Goal: Task Accomplishment & Management: Manage account settings

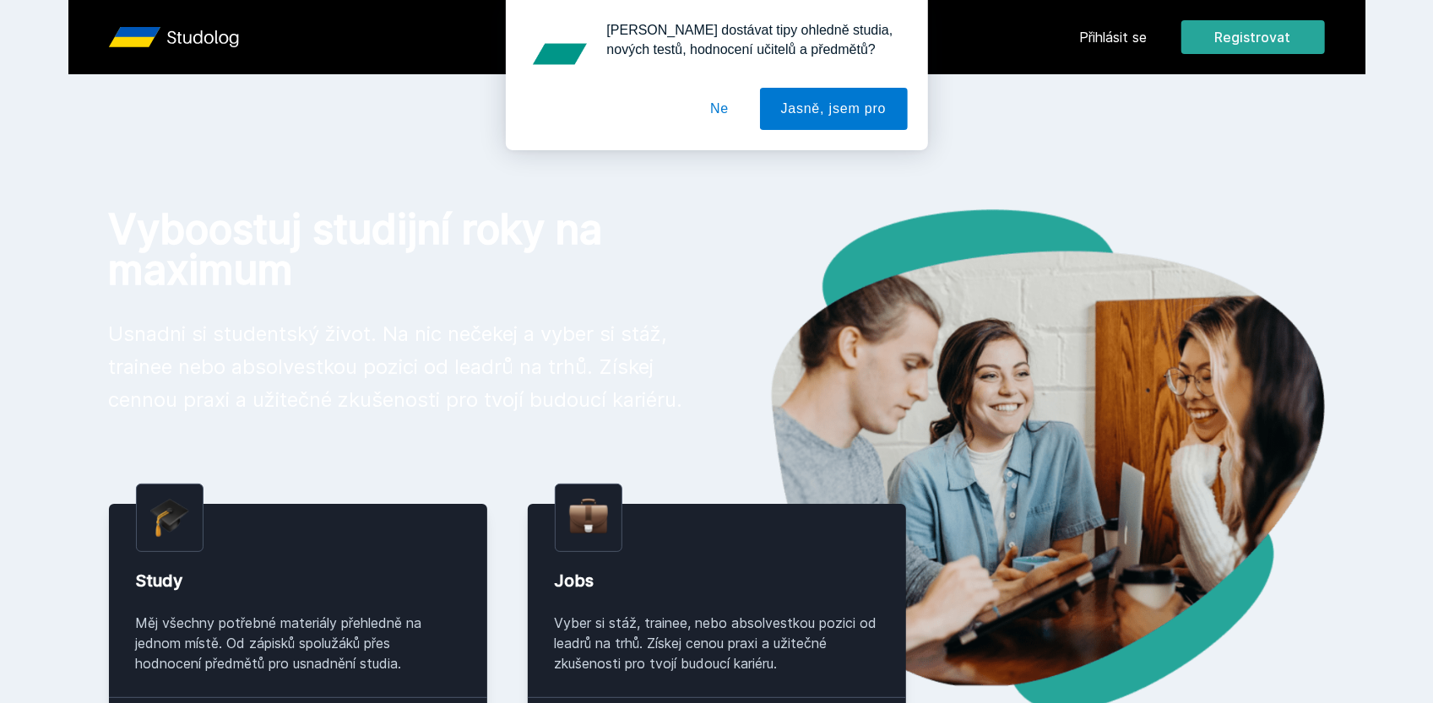
click at [720, 106] on button "Ne" at bounding box center [719, 109] width 61 height 42
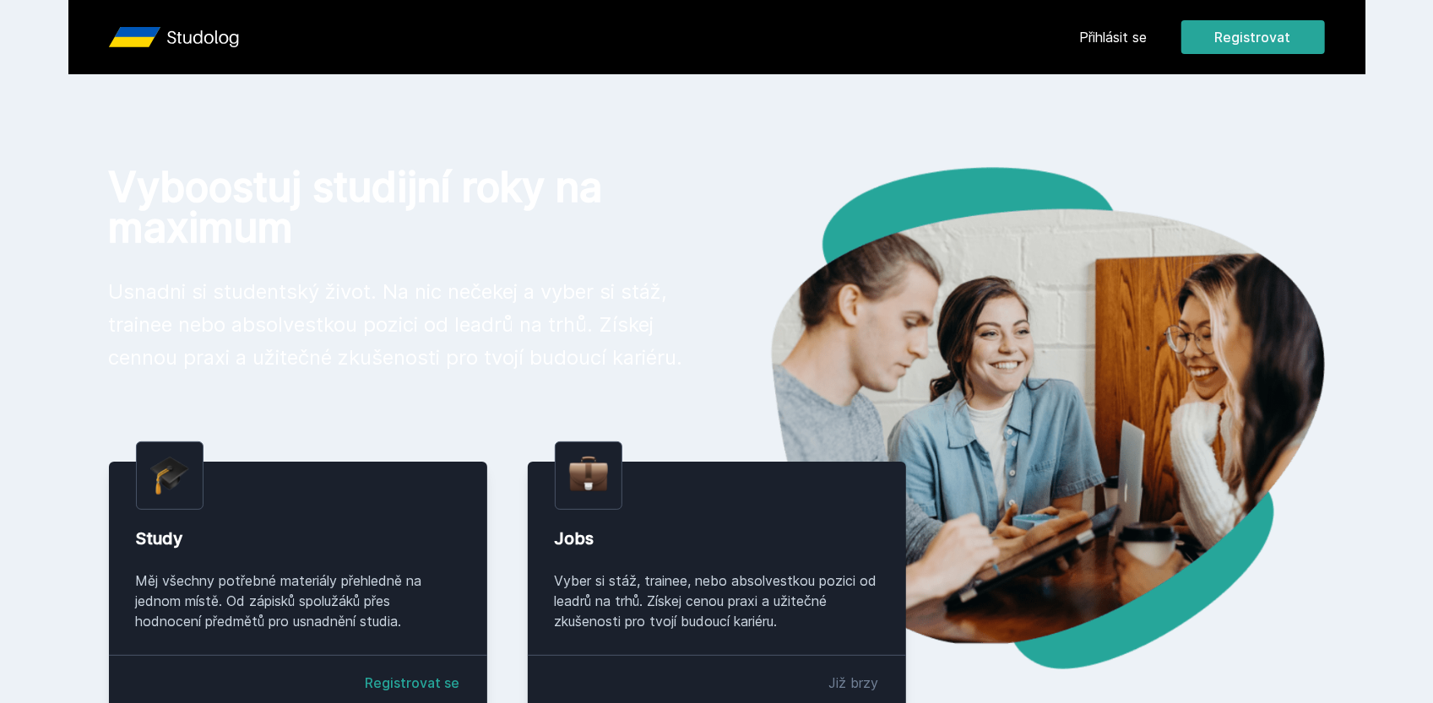
scroll to position [46, 0]
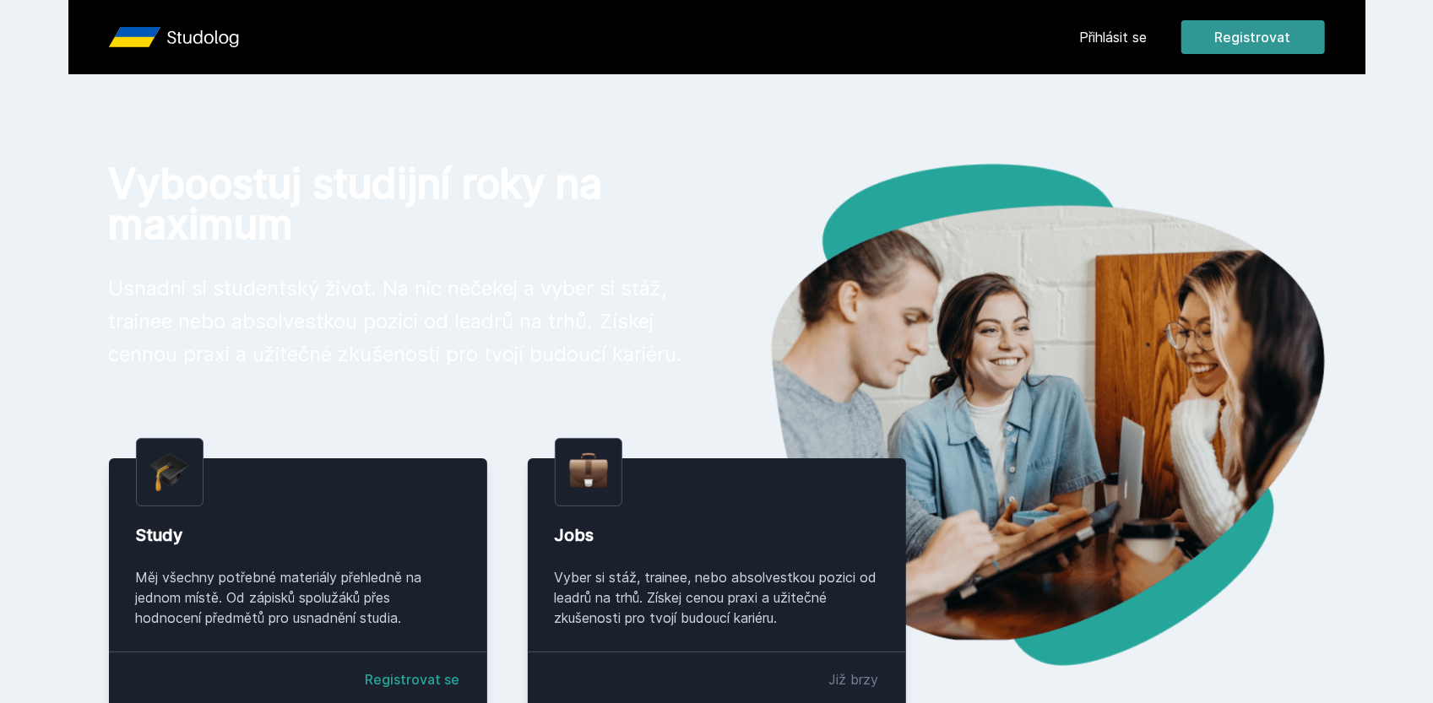
click at [1262, 35] on button "Registrovat" at bounding box center [1253, 37] width 144 height 34
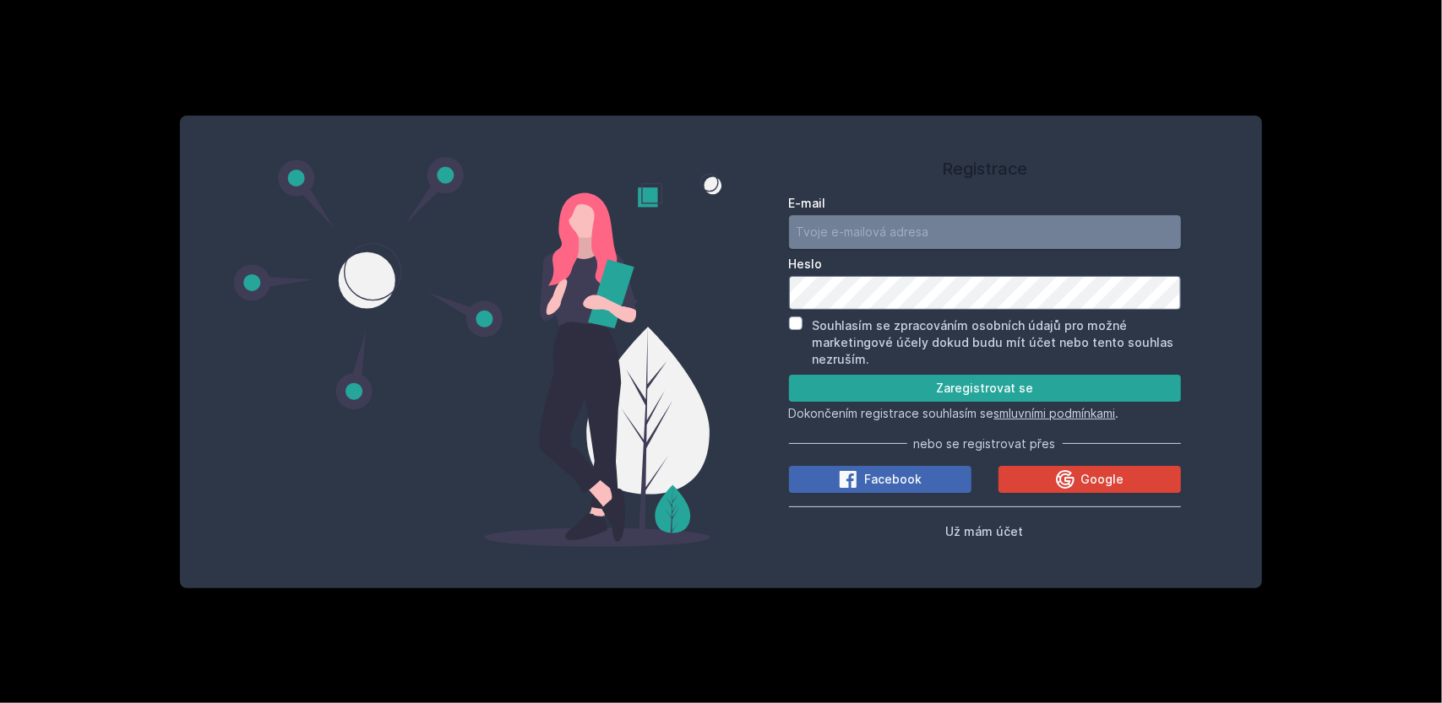
click at [926, 231] on input "E-mail" at bounding box center [985, 232] width 392 height 34
type input "[PERSON_NAME][EMAIL_ADDRESS][DOMAIN_NAME]"
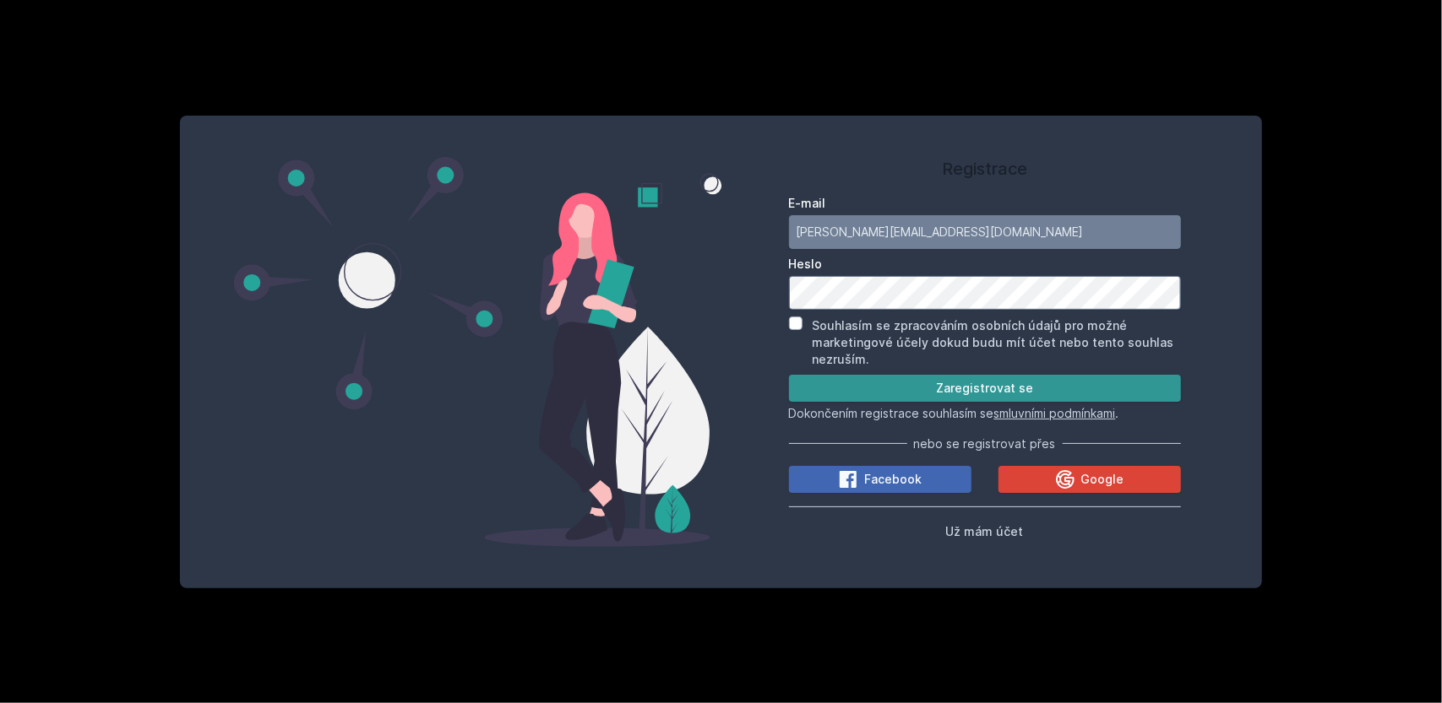
click at [843, 376] on button "Zaregistrovat se" at bounding box center [985, 388] width 392 height 27
click at [859, 387] on button "Zaregistrovat se" at bounding box center [985, 388] width 392 height 27
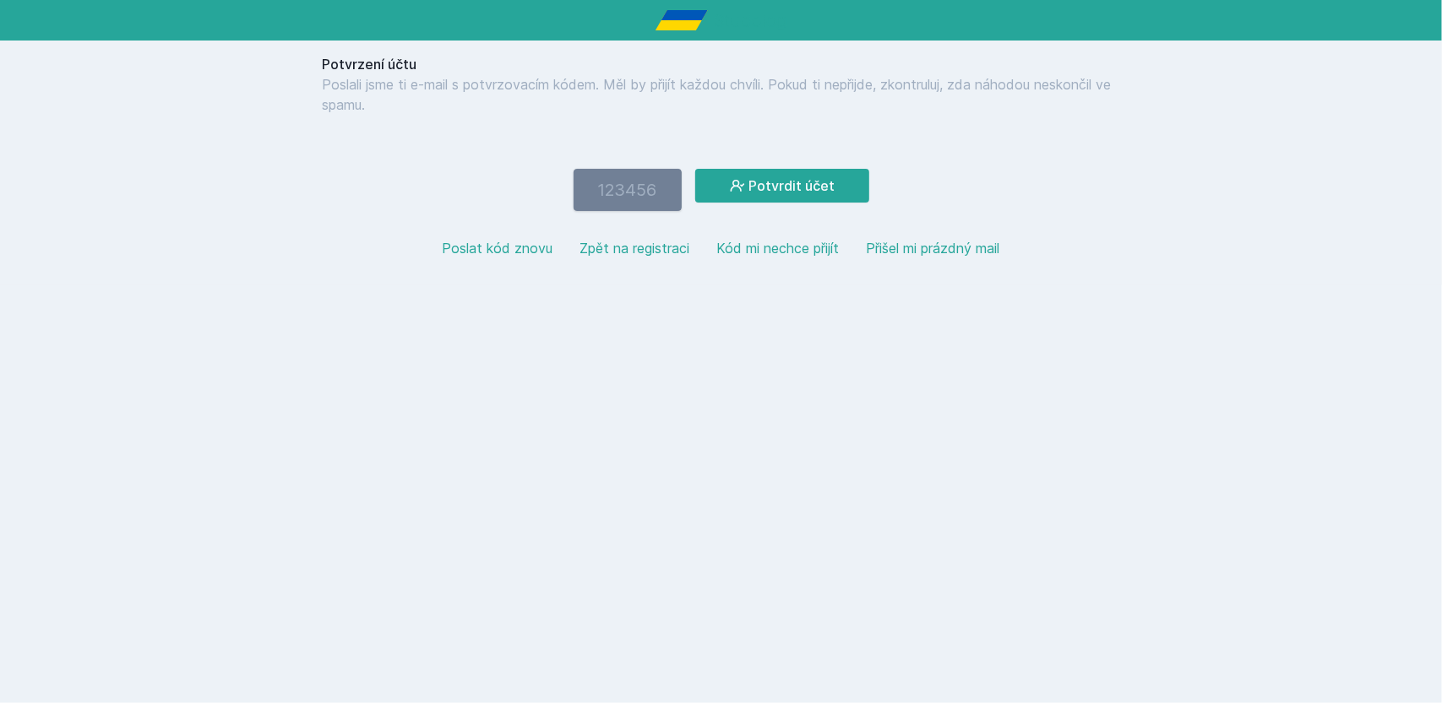
paste input "952901"
type input "952901"
click at [760, 185] on button "Potvrdit účet" at bounding box center [782, 186] width 174 height 34
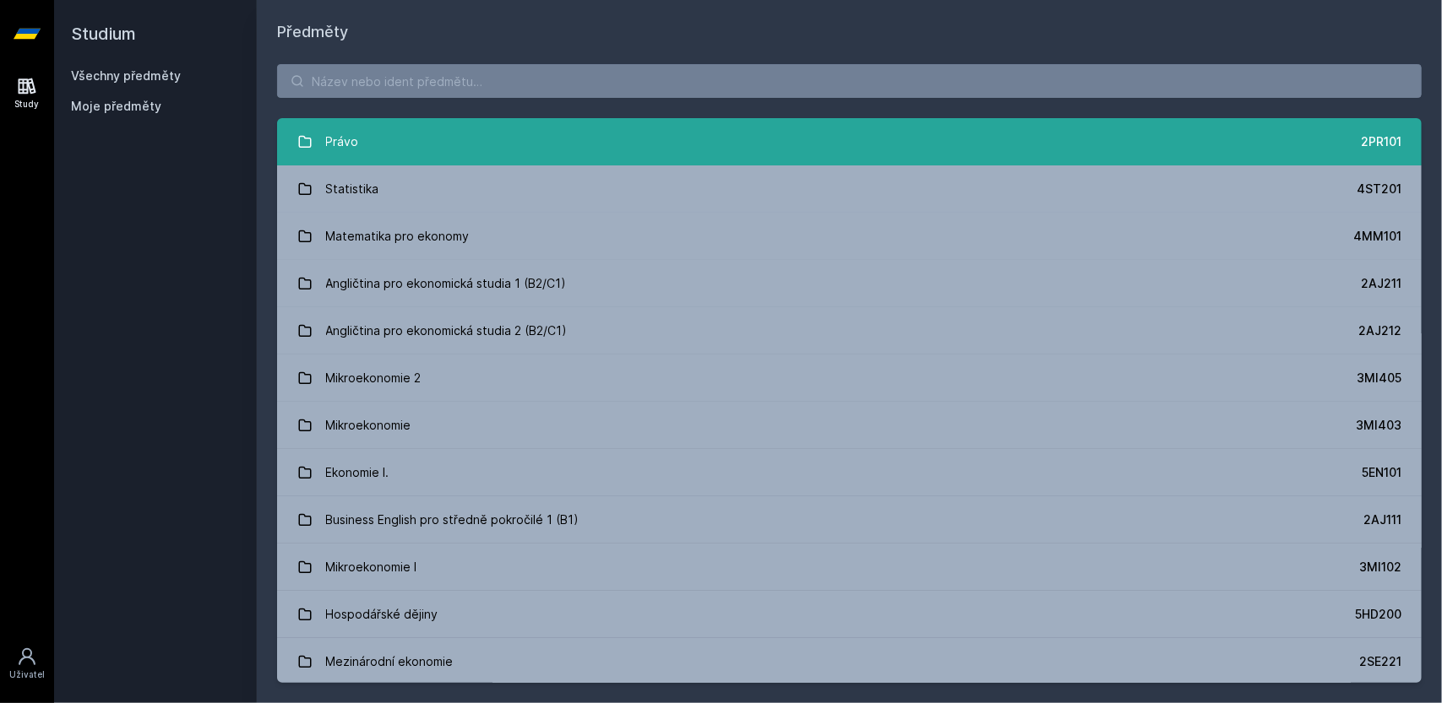
click at [711, 144] on link "Právo 2PR101" at bounding box center [849, 141] width 1144 height 47
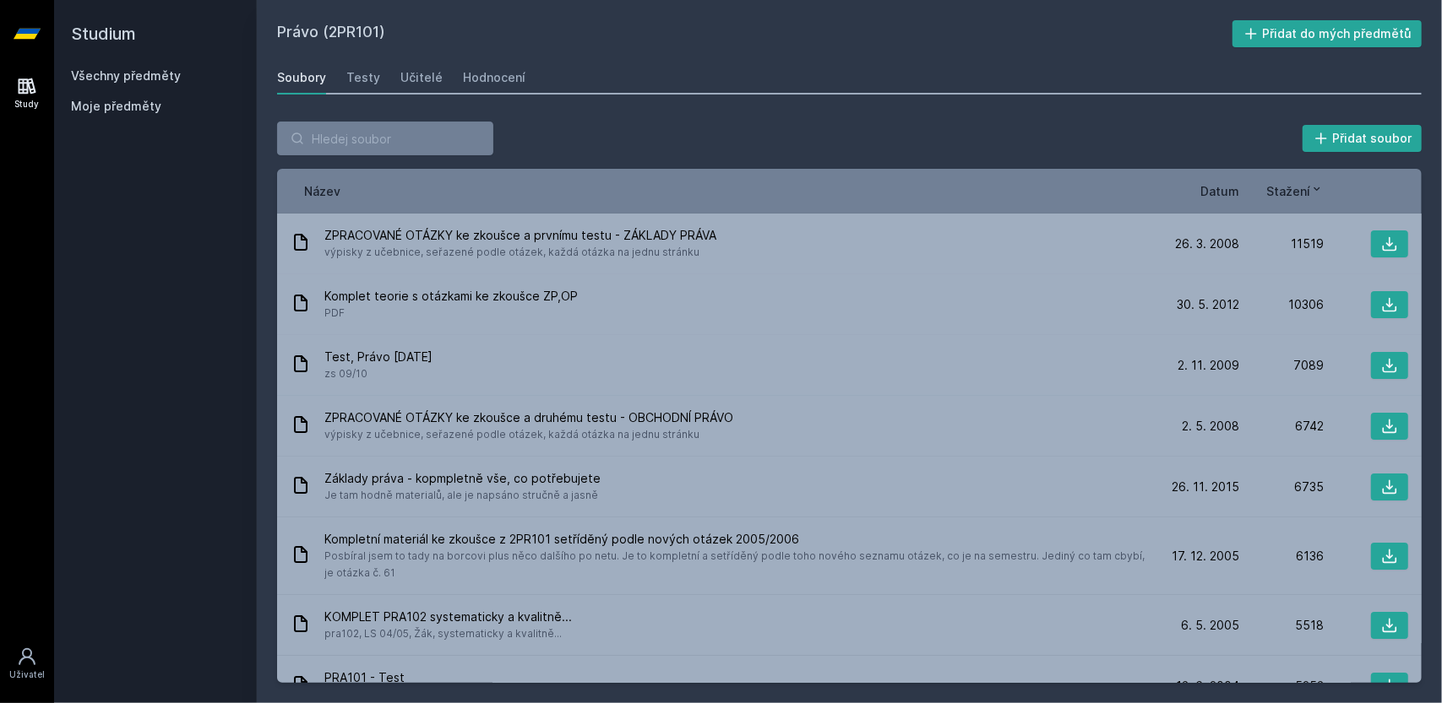
click at [139, 75] on link "Všechny předměty" at bounding box center [126, 75] width 110 height 14
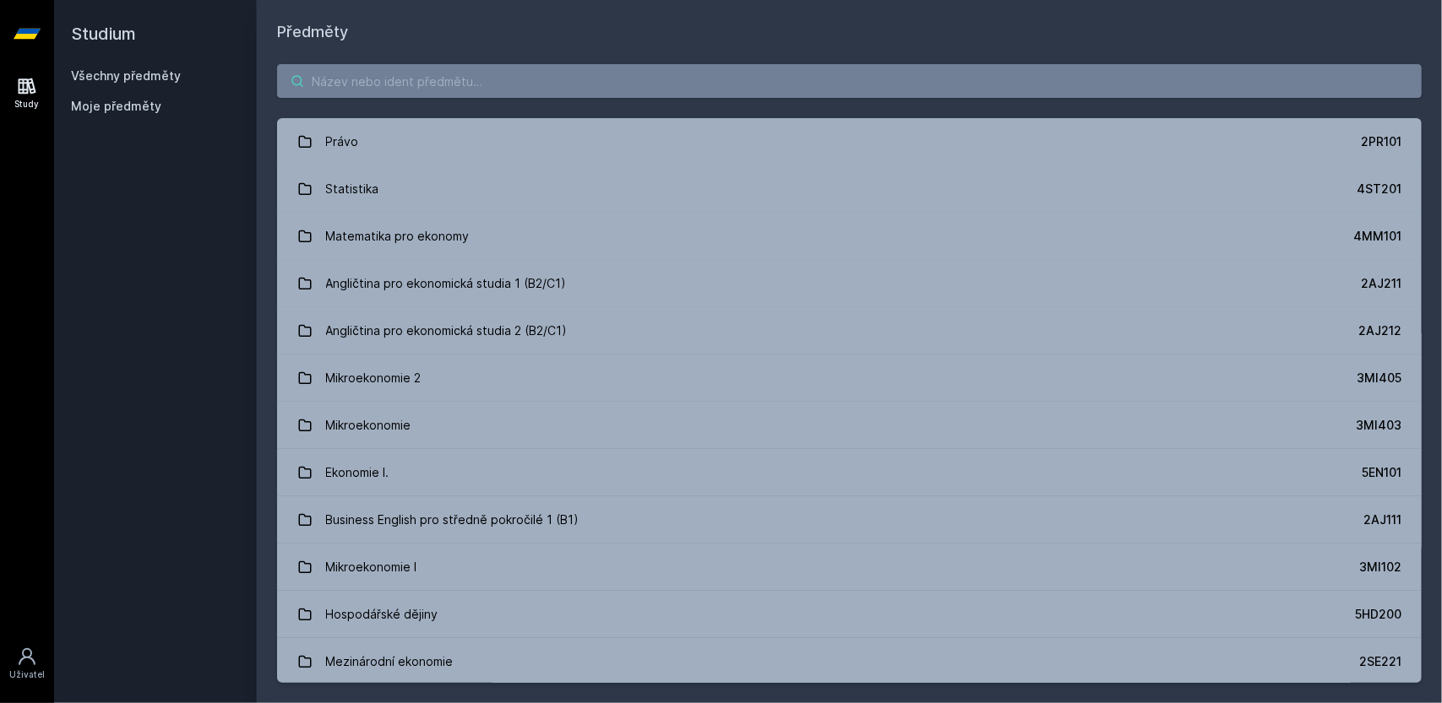
click at [551, 79] on input "search" at bounding box center [849, 81] width 1144 height 34
paste input "4IT337"
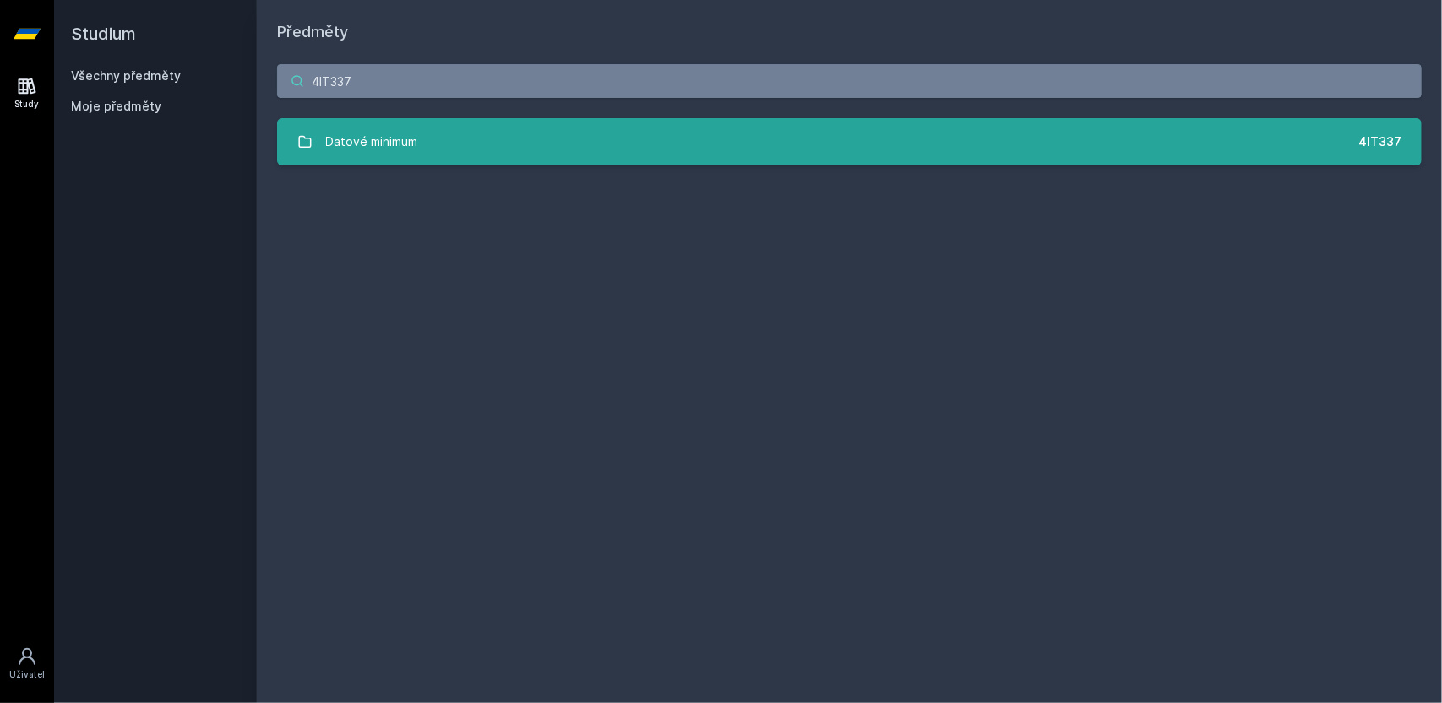
type input "4IT337"
click at [454, 131] on link "Datové minimum 4IT337" at bounding box center [849, 141] width 1144 height 47
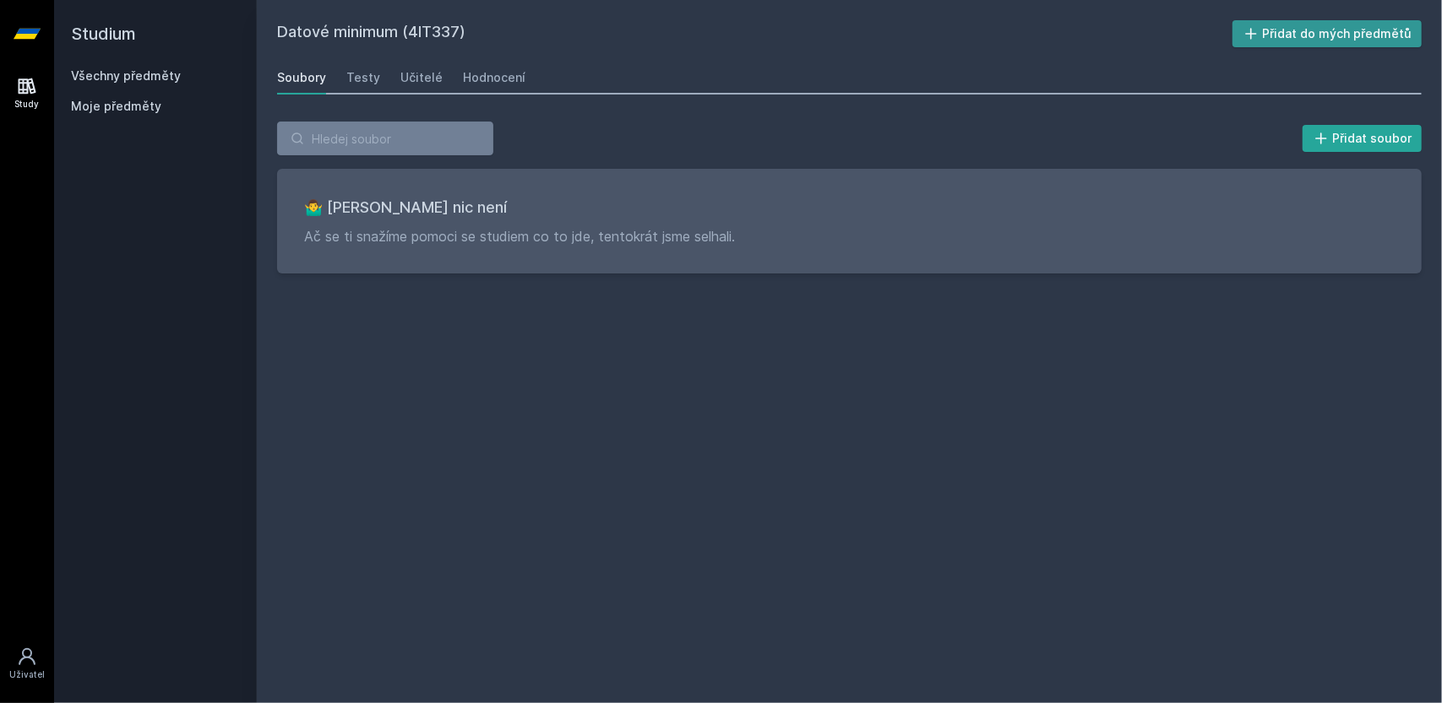
click at [1297, 38] on button "Přidat do mých předmětů" at bounding box center [1327, 33] width 190 height 27
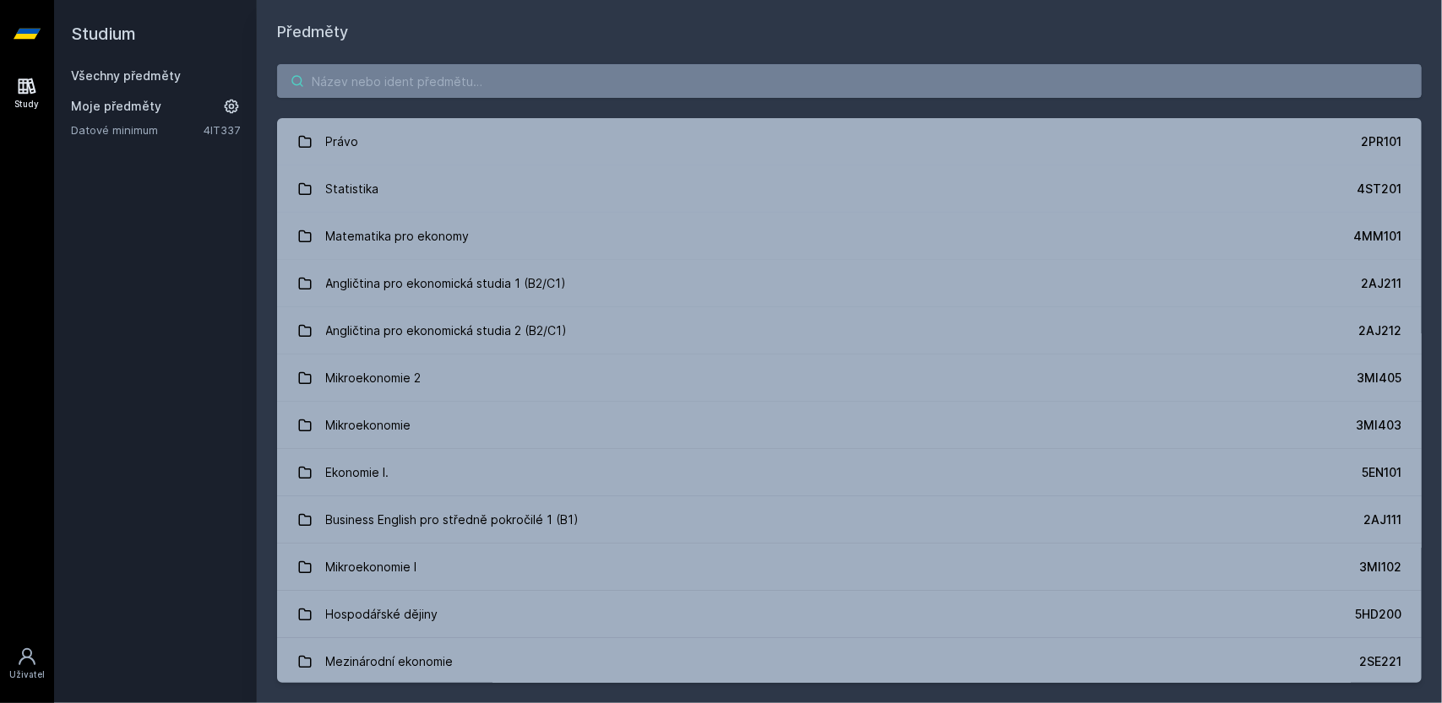
click at [575, 70] on input "search" at bounding box center [849, 81] width 1144 height 34
paste input "4MM106"
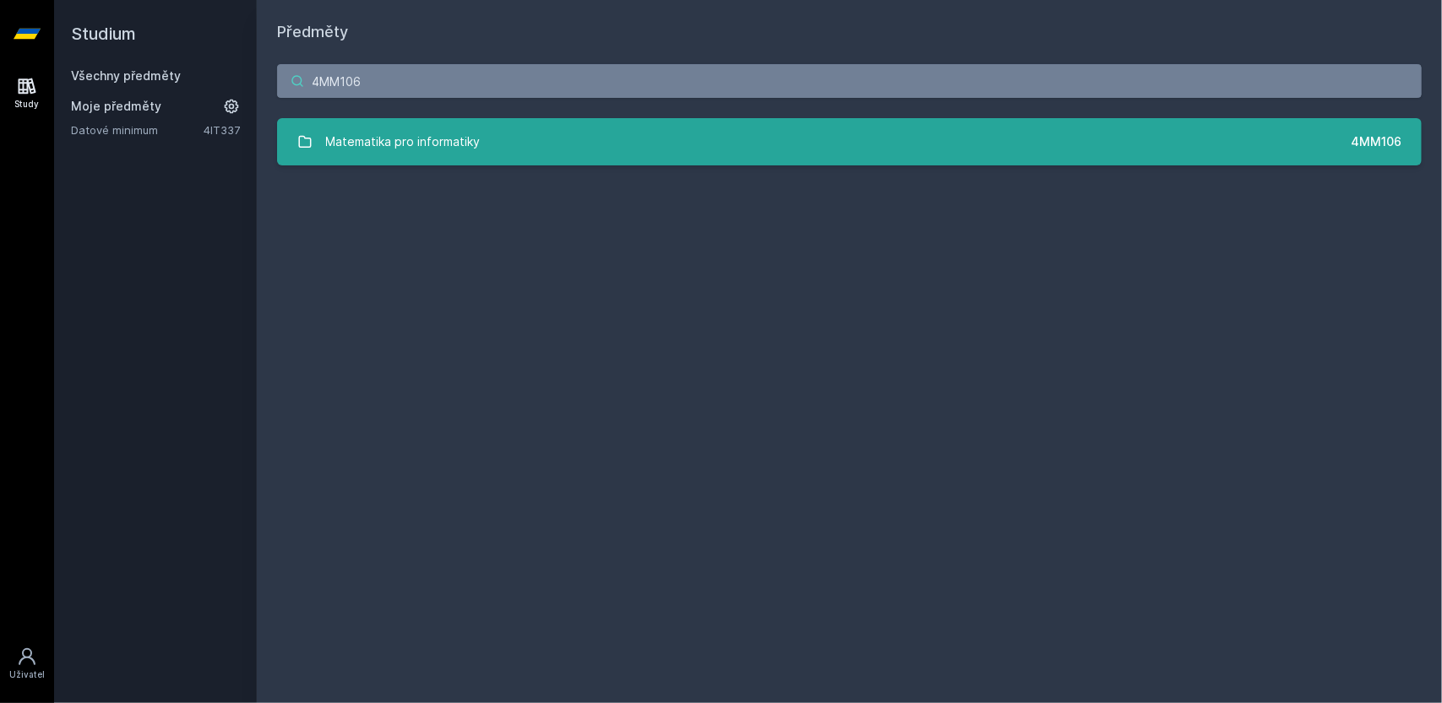
type input "4MM106"
click at [573, 138] on link "Matematika pro informatiky 4MM106" at bounding box center [849, 141] width 1144 height 47
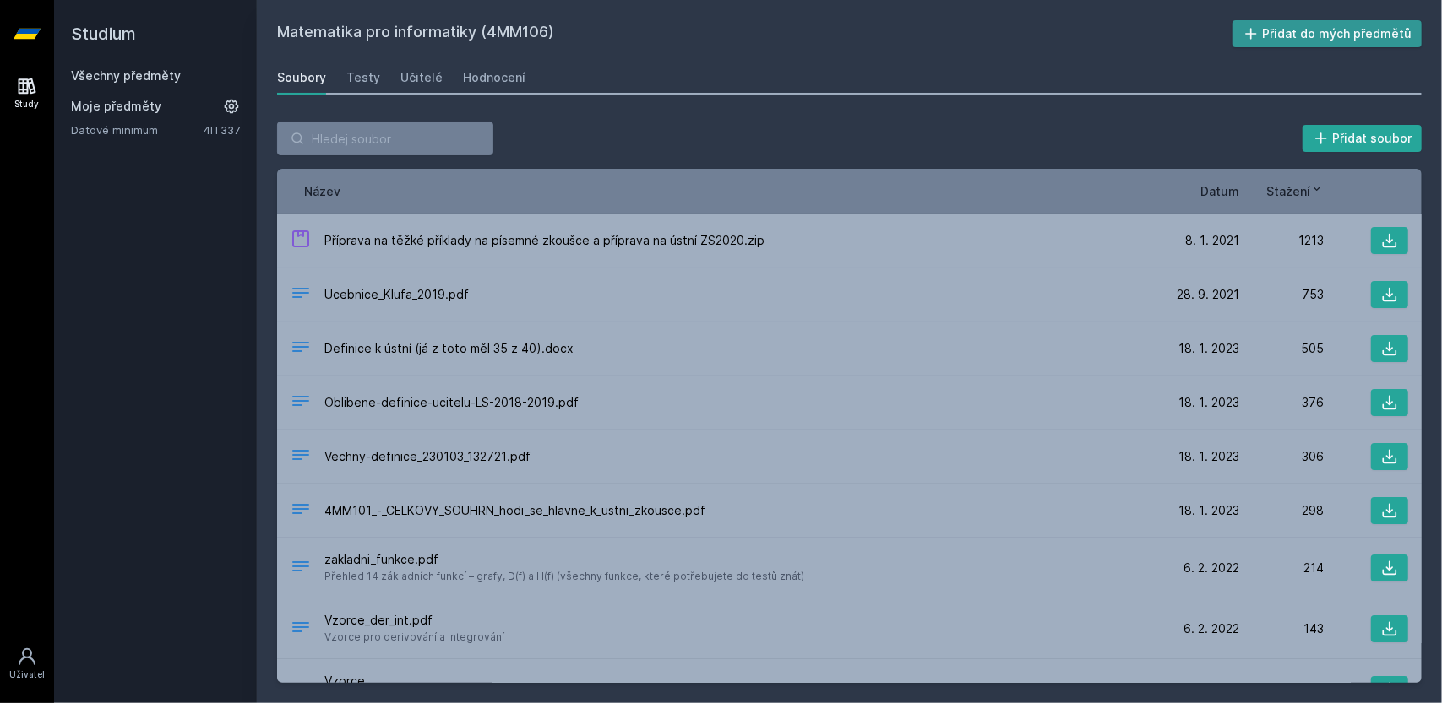
click at [1346, 35] on button "Přidat do mých předmětů" at bounding box center [1327, 33] width 190 height 27
click at [117, 73] on link "Všechny předměty" at bounding box center [126, 75] width 110 height 14
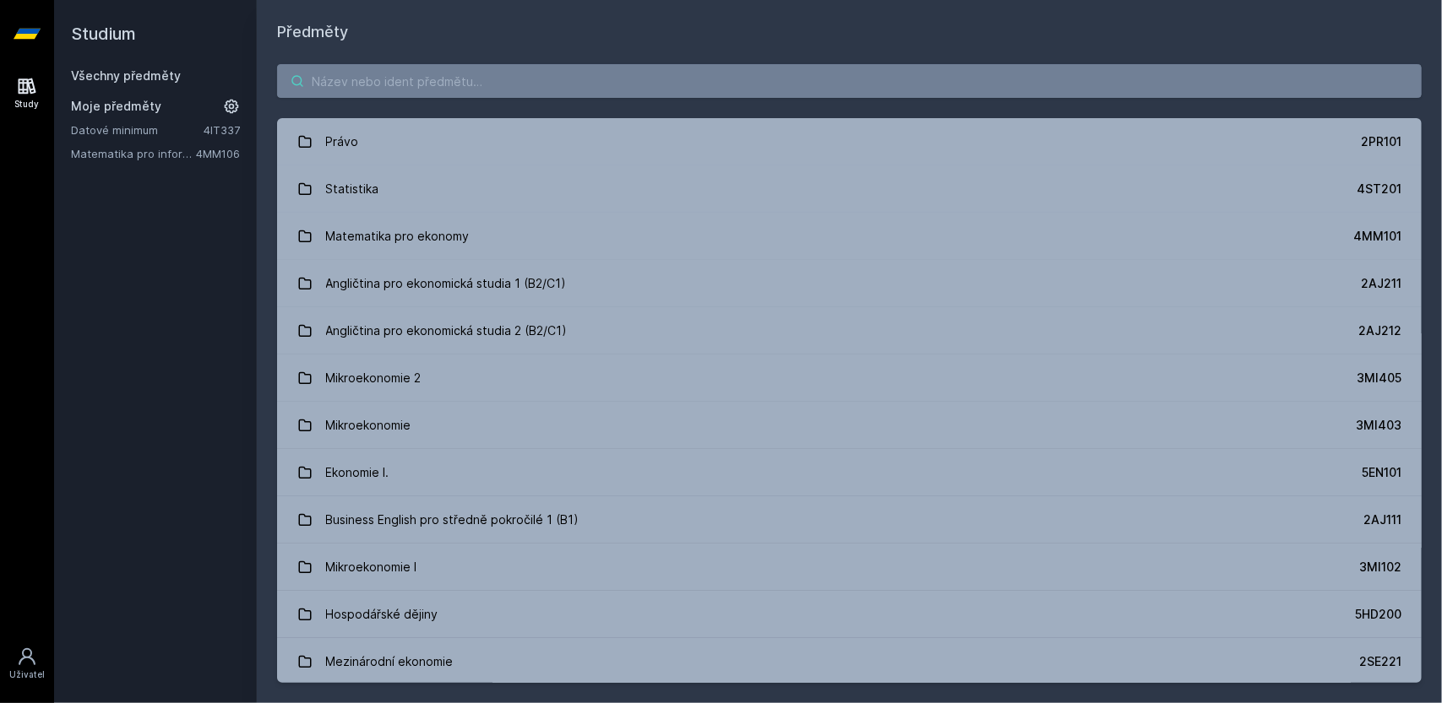
click at [626, 84] on input "search" at bounding box center [849, 81] width 1144 height 34
paste input "2AJ211"
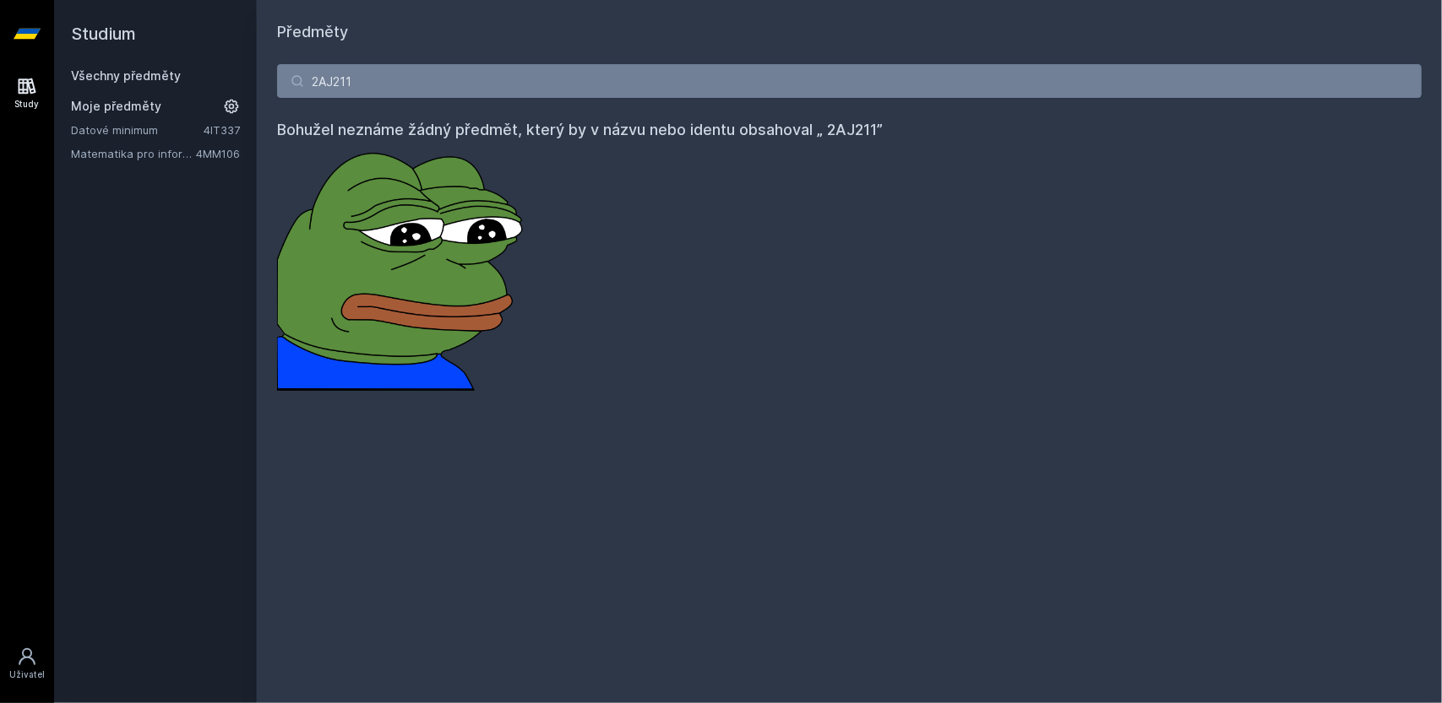
click at [132, 70] on link "Všechny předměty" at bounding box center [126, 75] width 110 height 14
click at [155, 77] on link "Všechny předměty" at bounding box center [126, 75] width 110 height 14
click at [442, 87] on input "2AJ211" at bounding box center [849, 81] width 1144 height 34
type input "2"
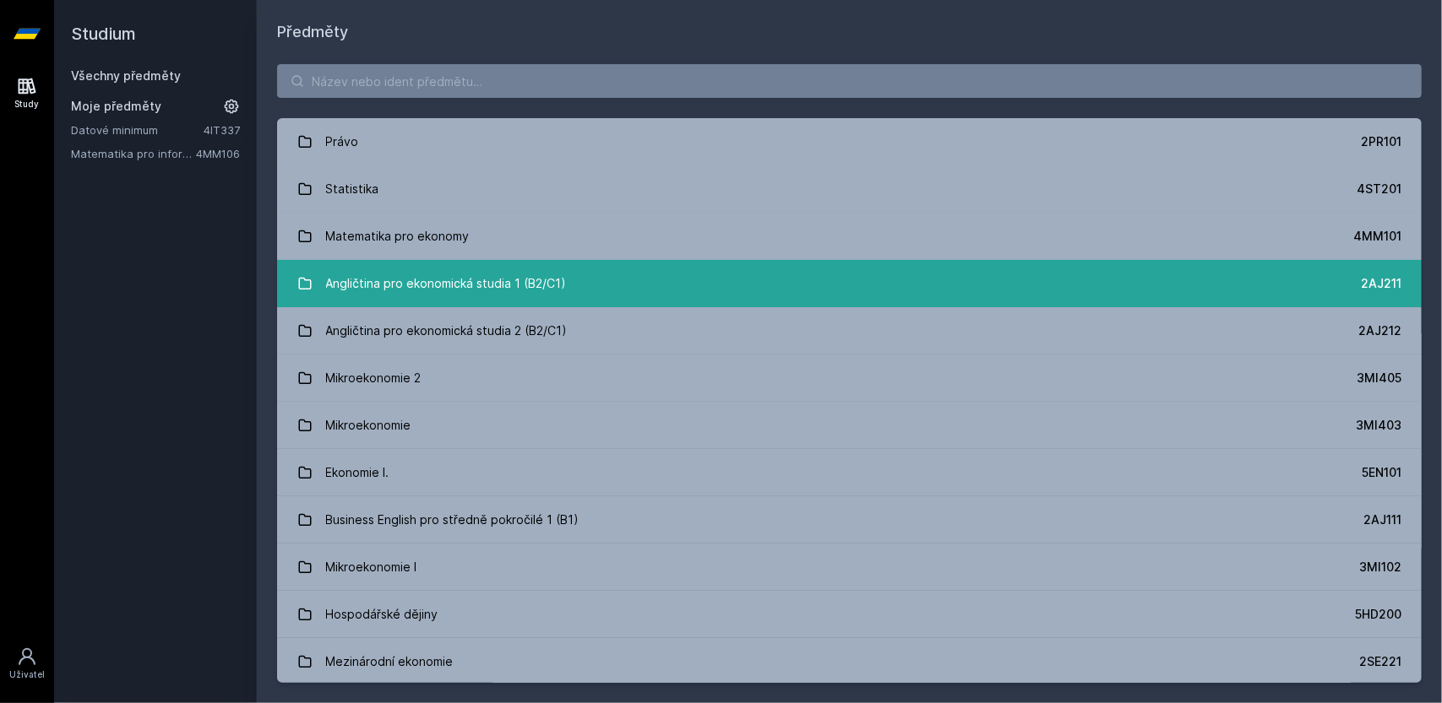
click at [514, 287] on div "Angličtina pro ekonomická studia 1 (B2/C1)" at bounding box center [446, 284] width 241 height 34
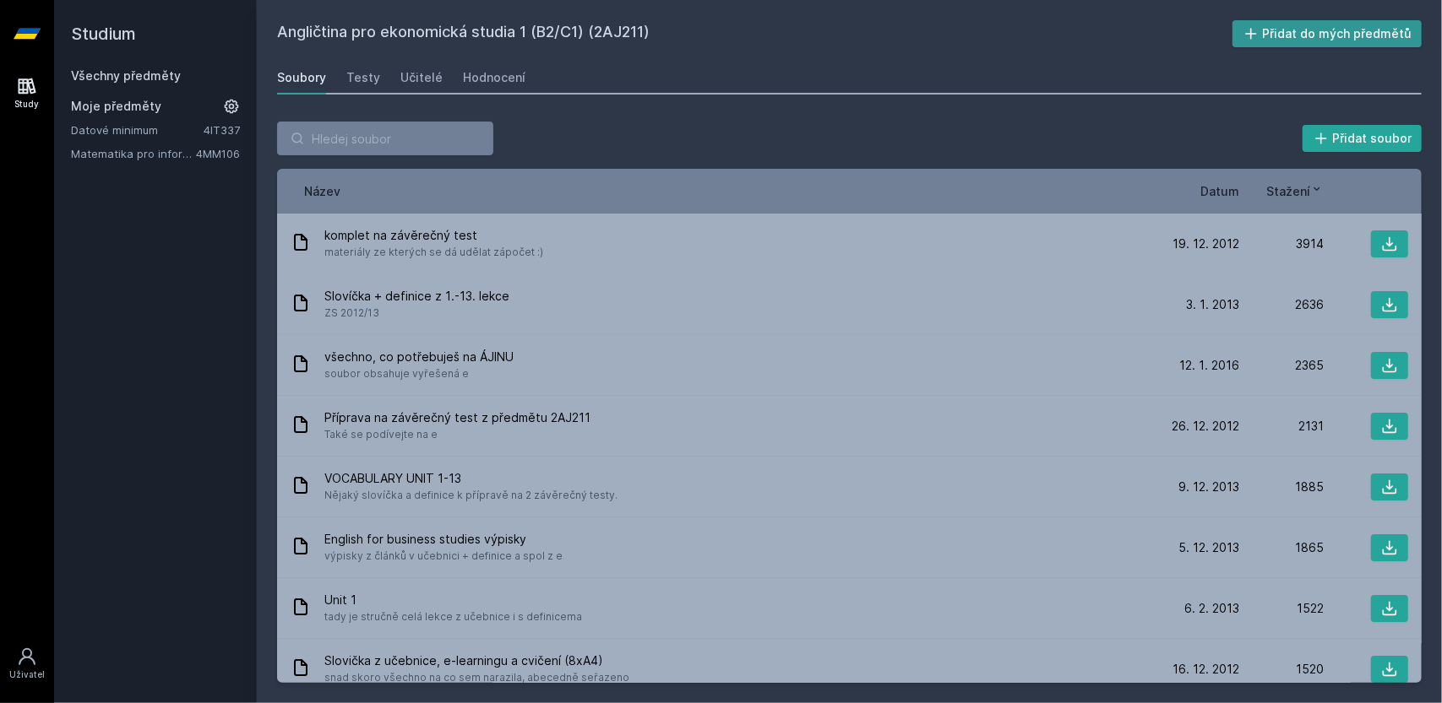
click at [1350, 31] on button "Přidat do mých předmětů" at bounding box center [1327, 33] width 190 height 27
click at [114, 65] on h2 "Studium" at bounding box center [155, 34] width 169 height 68
click at [115, 68] on link "Všechny předměty" at bounding box center [126, 75] width 110 height 14
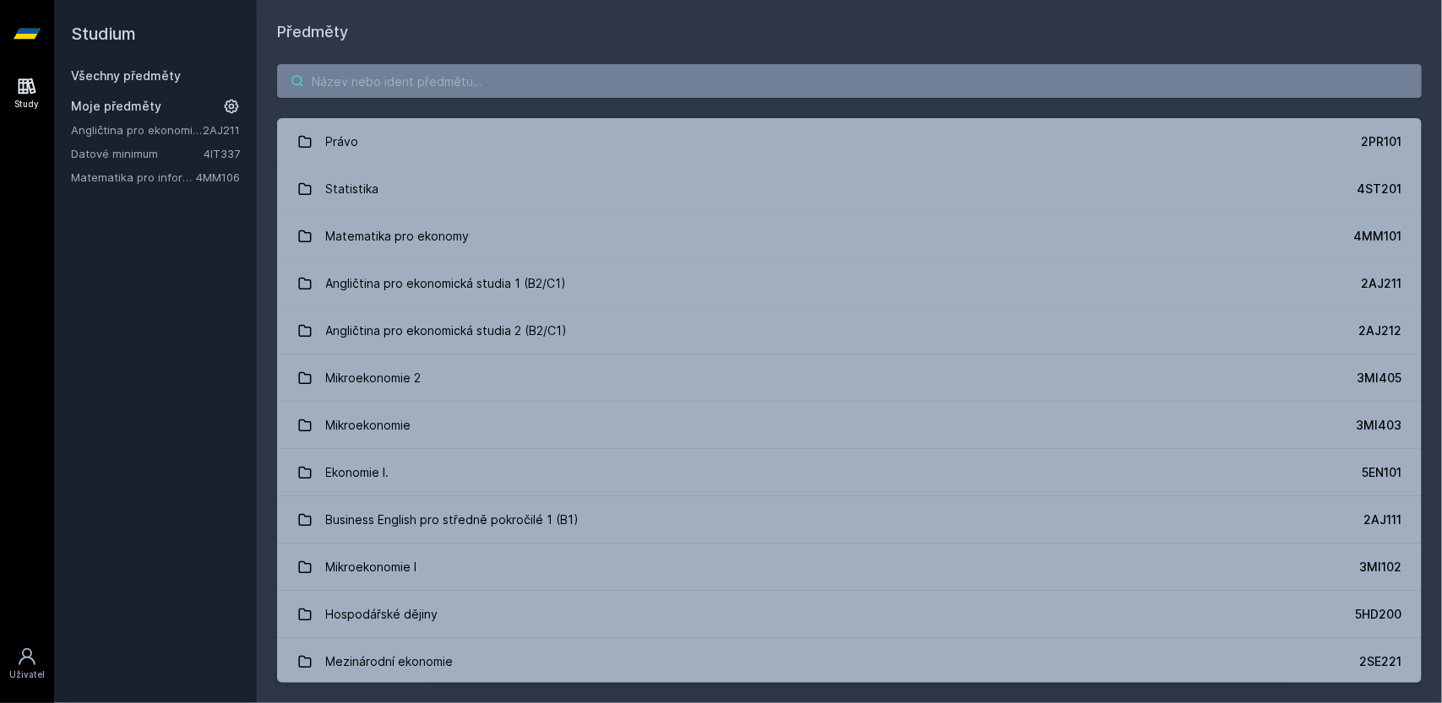
click at [534, 93] on input "search" at bounding box center [849, 81] width 1144 height 34
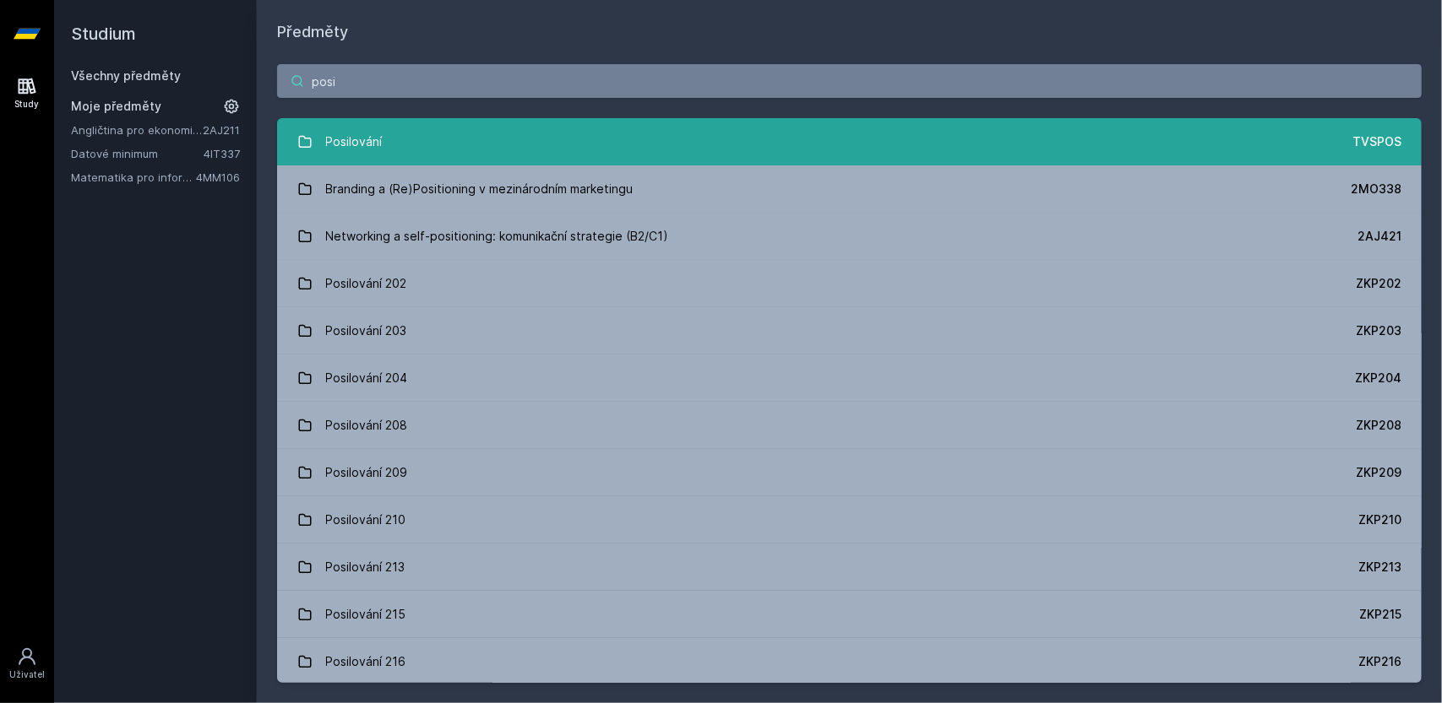
type input "posi"
click at [527, 123] on link "Posilování TVSPOS" at bounding box center [849, 141] width 1144 height 47
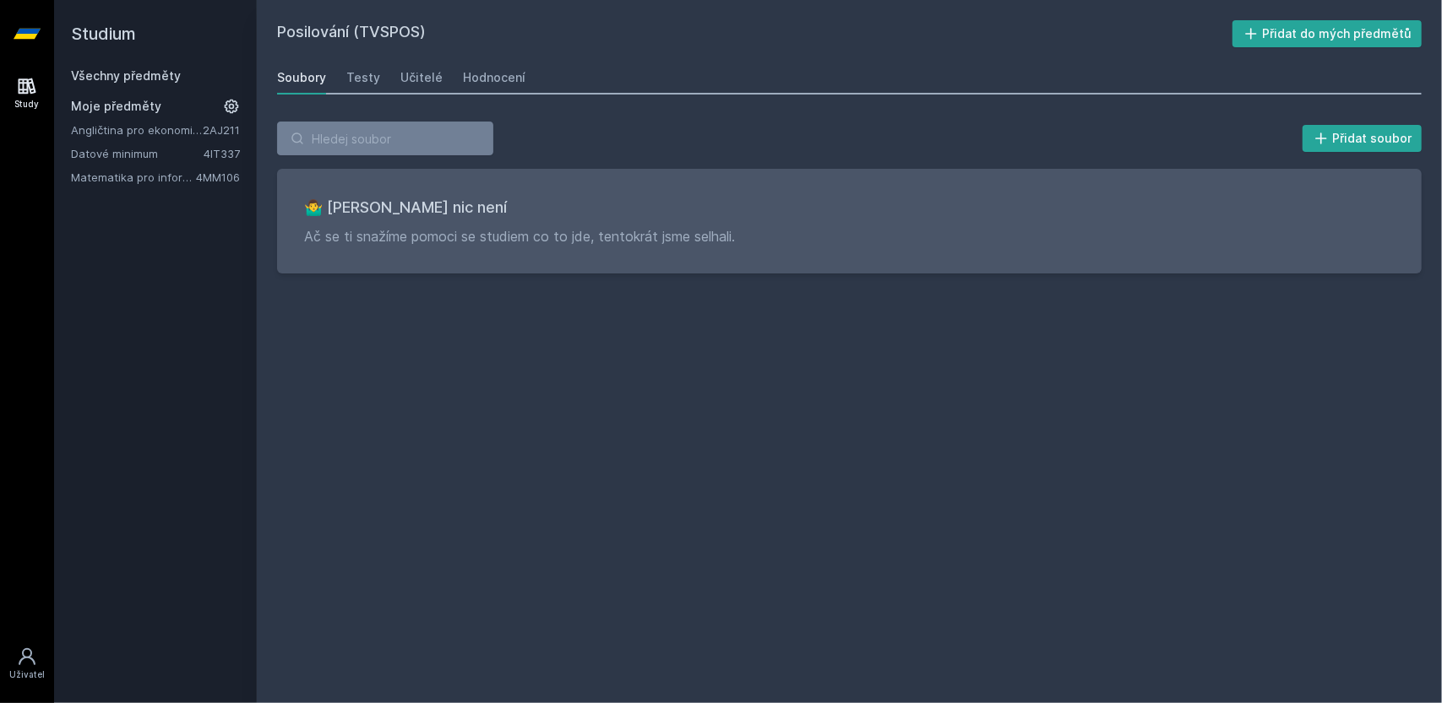
click at [101, 78] on link "Všechny předměty" at bounding box center [126, 75] width 110 height 14
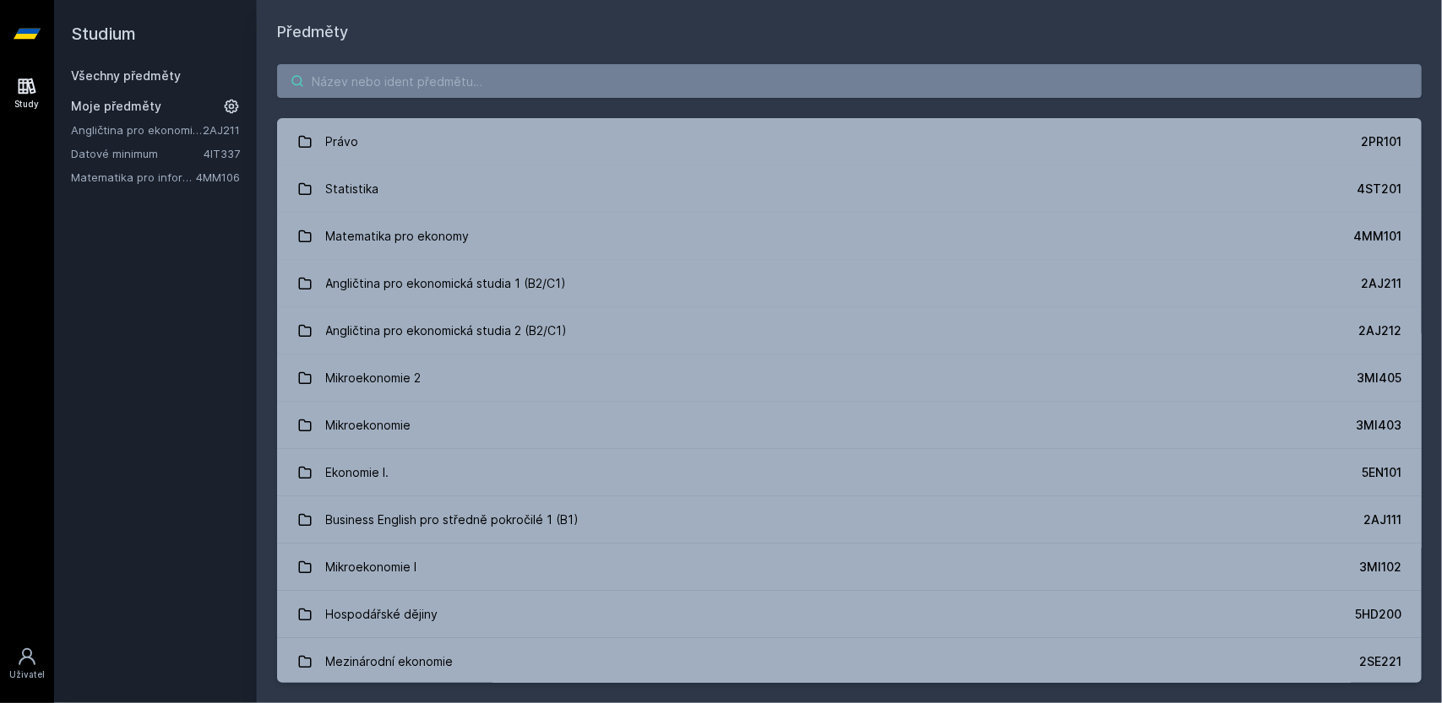
click at [666, 84] on input "search" at bounding box center [849, 81] width 1144 height 34
paste input "2PR101"
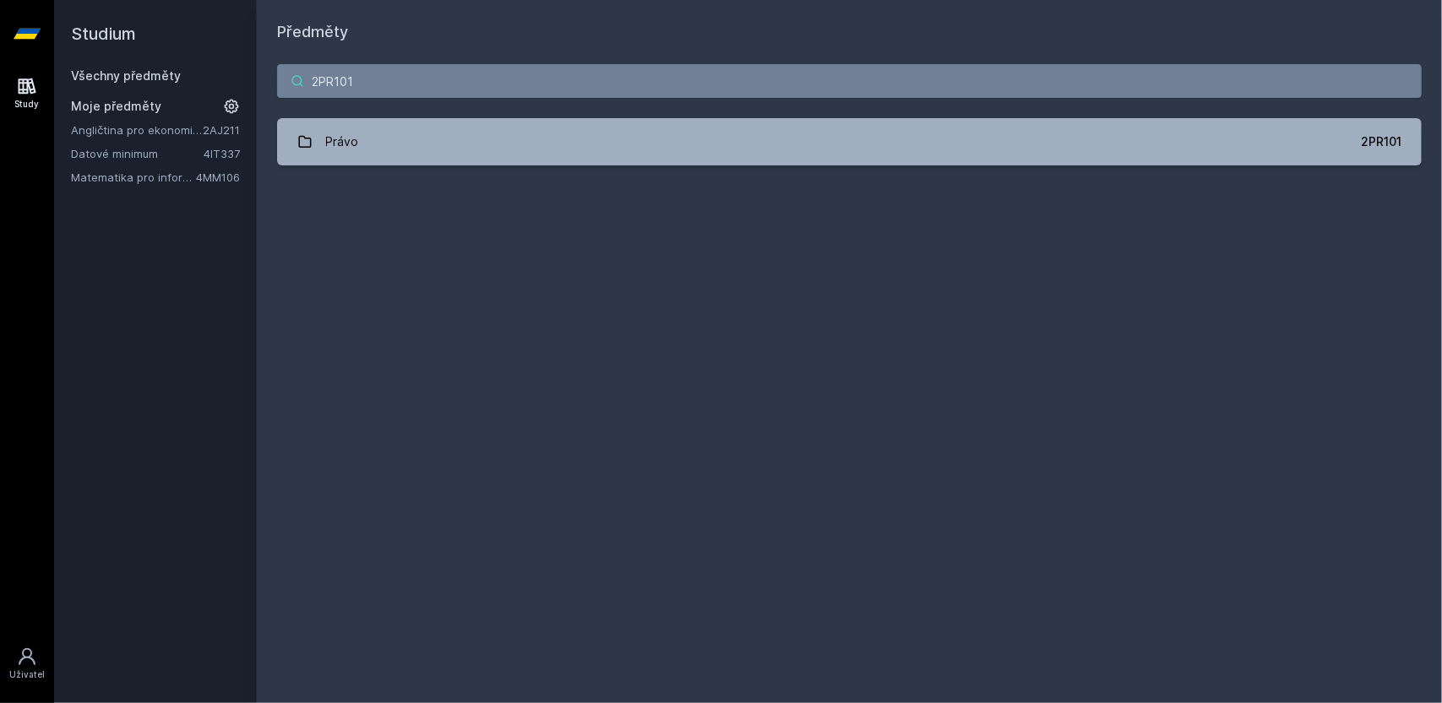
type input "2PR101"
click at [370, 112] on div "2PR101 Právo 2PR101 Jejda, něco se pokazilo." at bounding box center [849, 115] width 1185 height 142
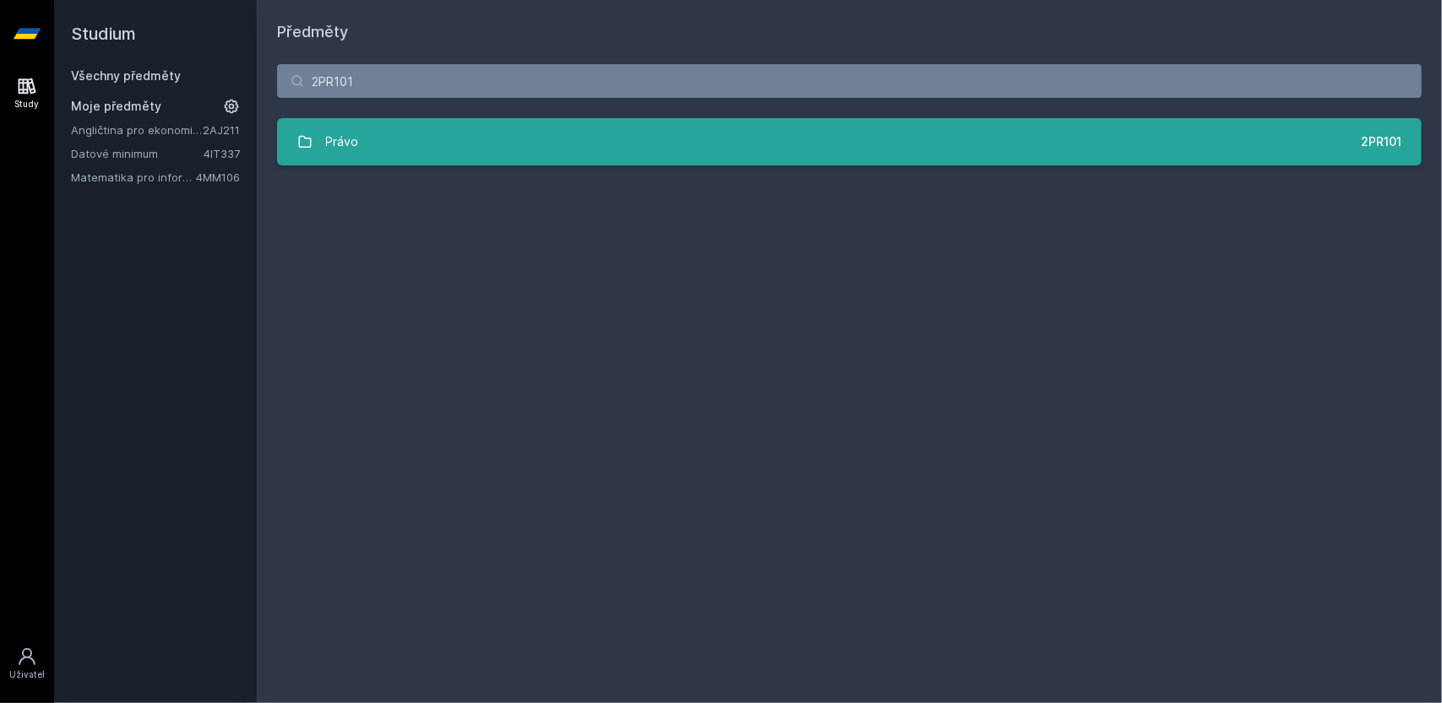
drag, startPoint x: 385, startPoint y: 135, endPoint x: 375, endPoint y: 146, distance: 14.9
click at [375, 146] on link "Právo 2PR101" at bounding box center [849, 141] width 1144 height 47
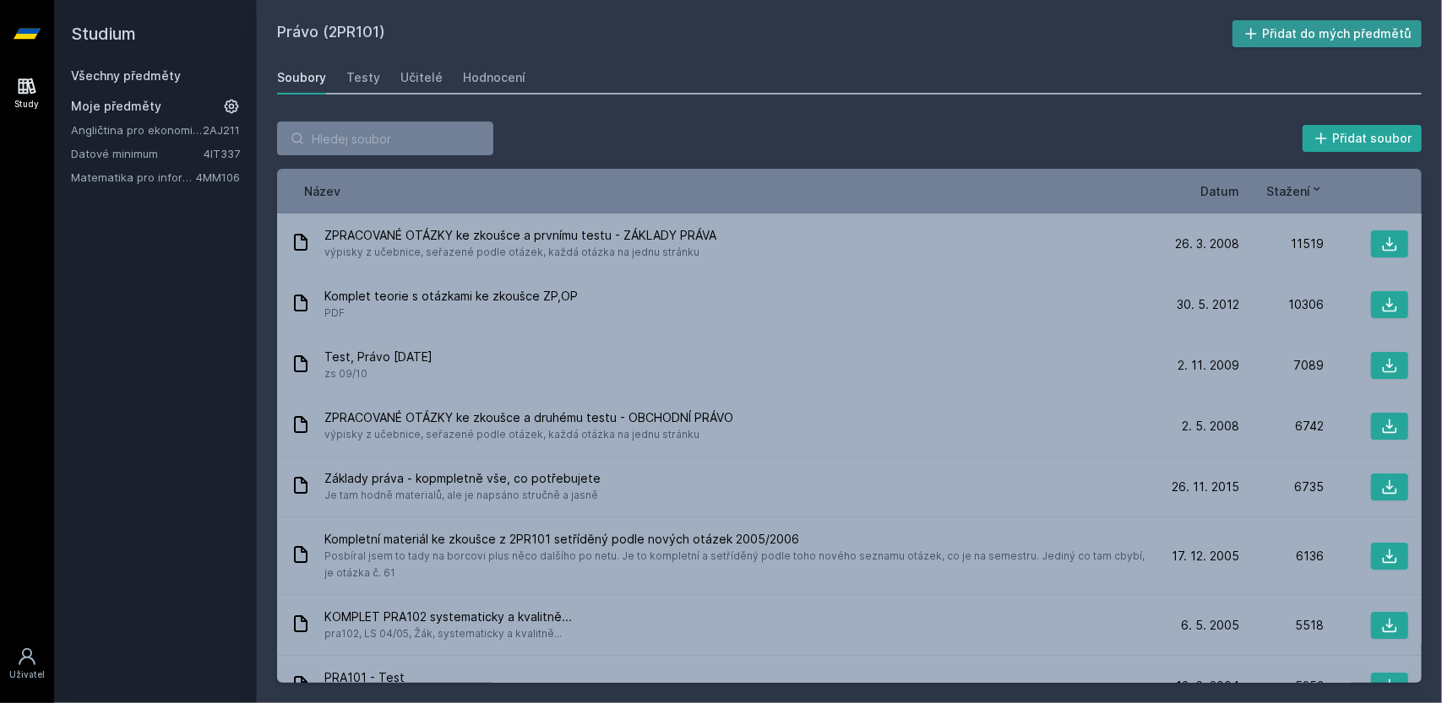
click at [1346, 27] on button "Přidat do mých předmětů" at bounding box center [1327, 33] width 190 height 27
click at [125, 82] on link "Všechny předměty" at bounding box center [126, 75] width 110 height 14
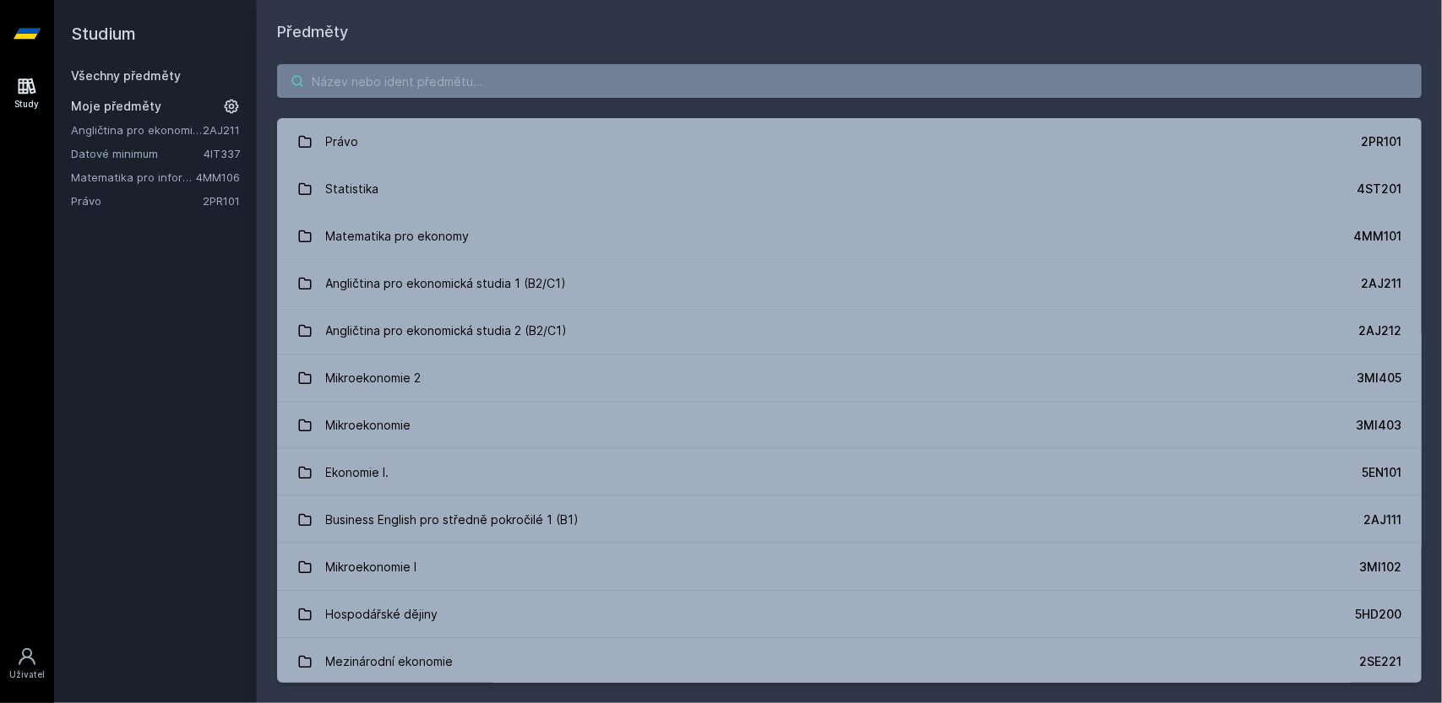
click at [644, 89] on input "search" at bounding box center [849, 81] width 1144 height 34
paste input "4IZ110"
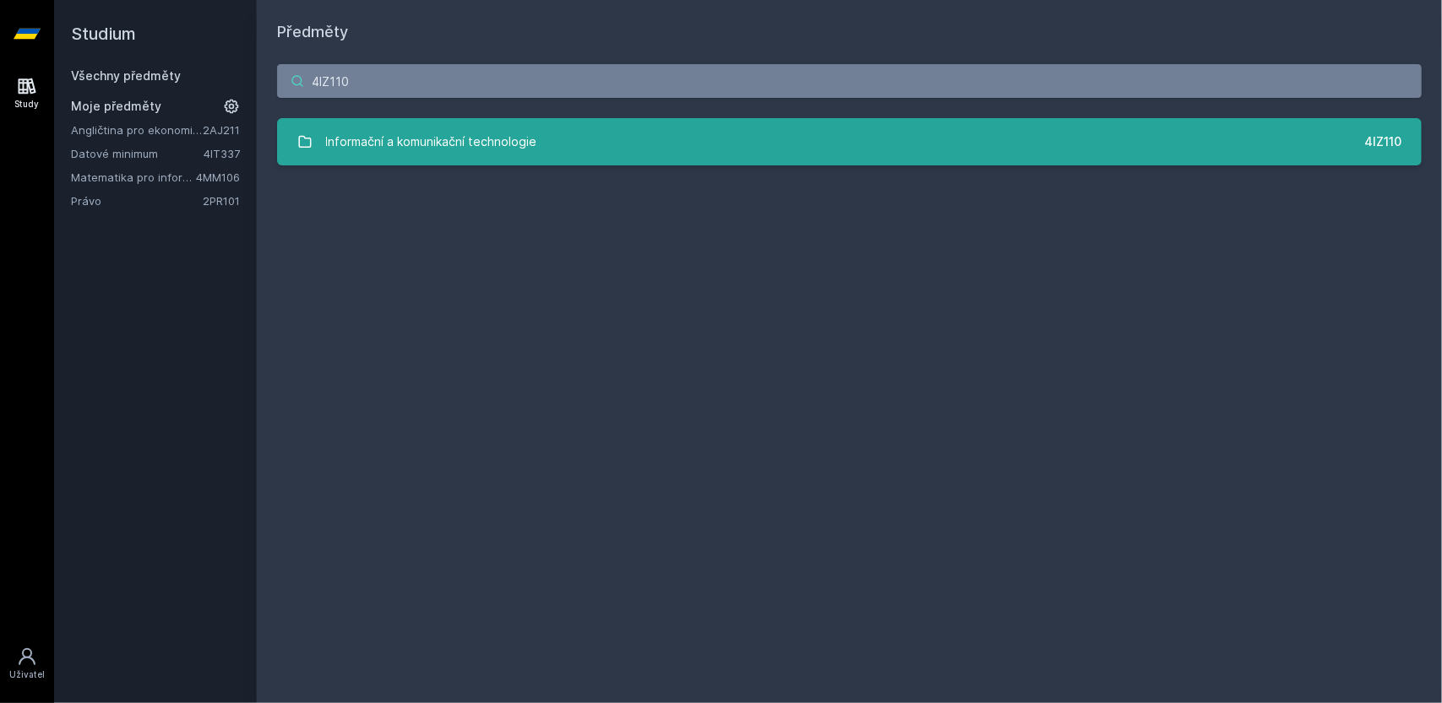
type input "4IZ110"
click at [578, 149] on link "Informační a komunikační technologie 4IZ110" at bounding box center [849, 141] width 1144 height 47
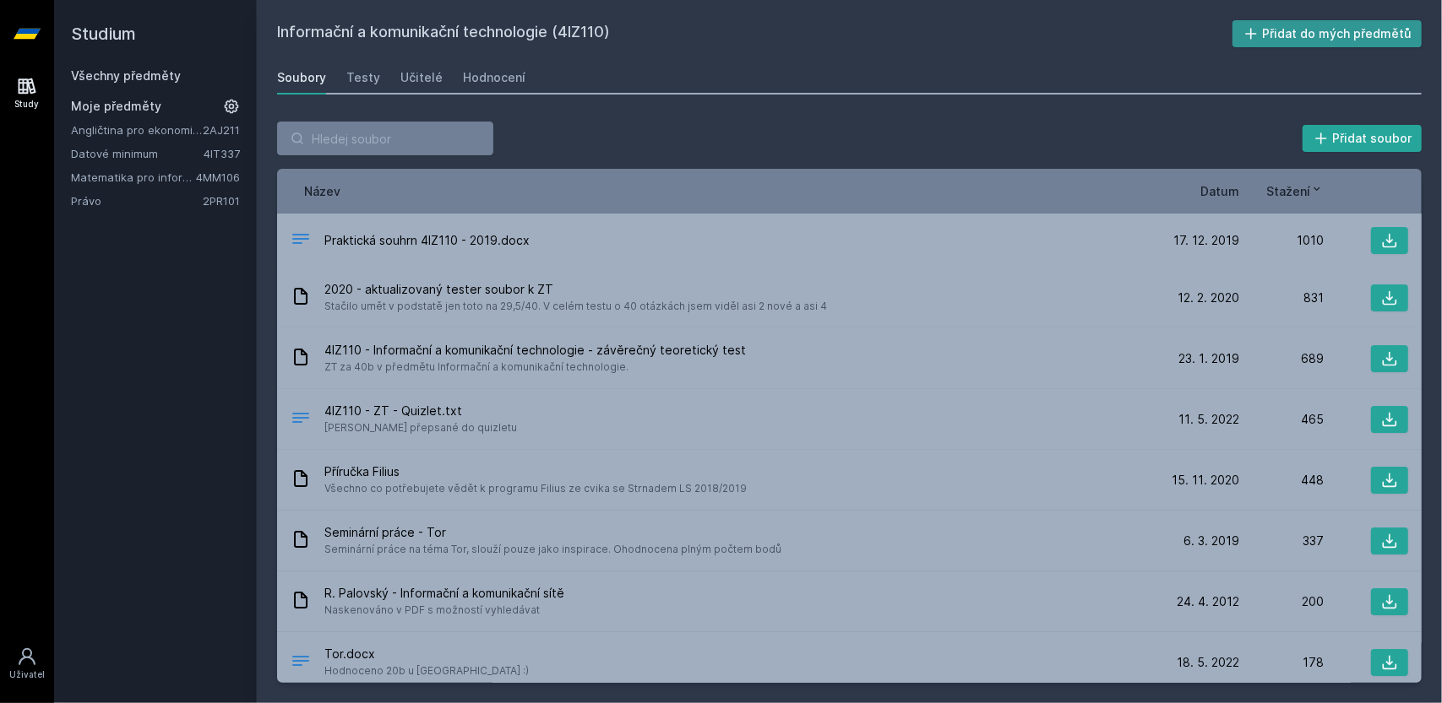
click at [1357, 31] on button "Přidat do mých předmětů" at bounding box center [1327, 33] width 190 height 27
click at [400, 141] on input "search" at bounding box center [385, 139] width 216 height 34
click at [150, 75] on link "Všechny předměty" at bounding box center [126, 75] width 110 height 14
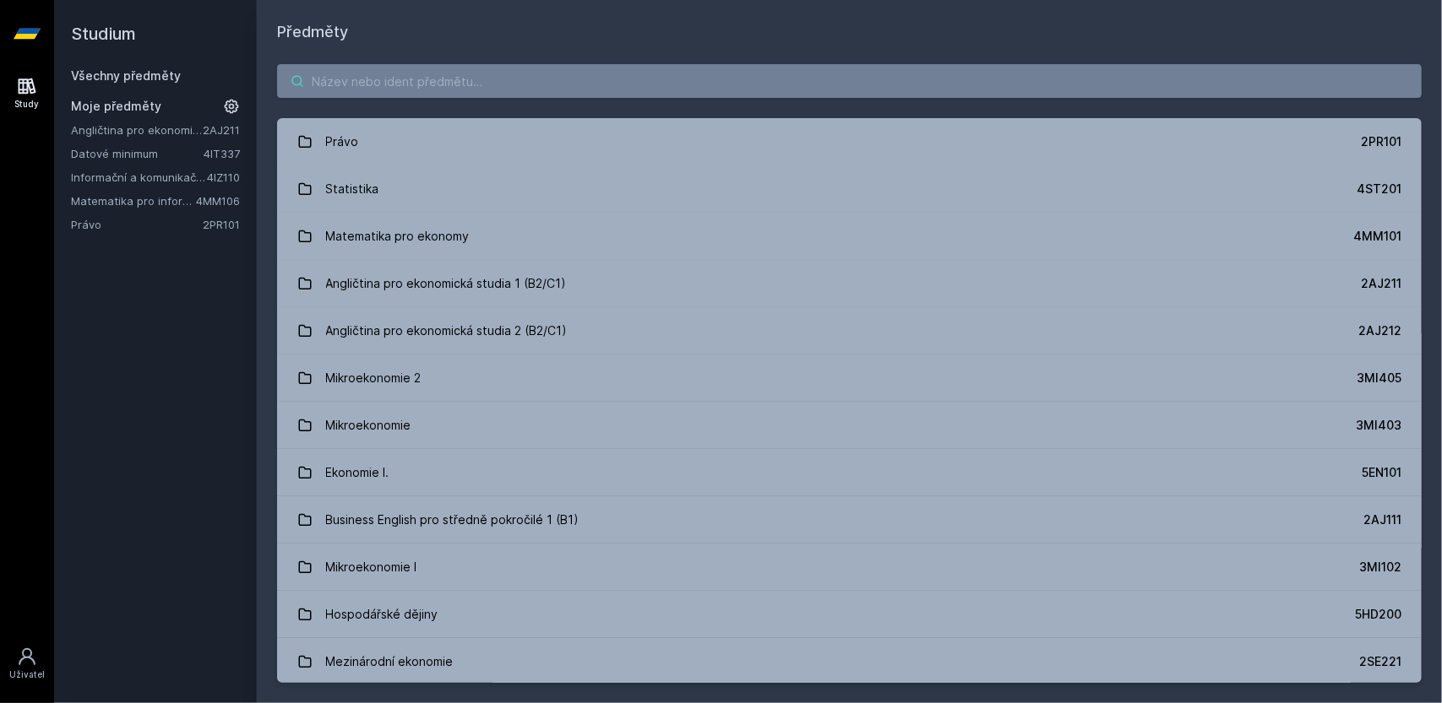
click at [353, 73] on input "search" at bounding box center [849, 81] width 1144 height 34
paste input "4SA111"
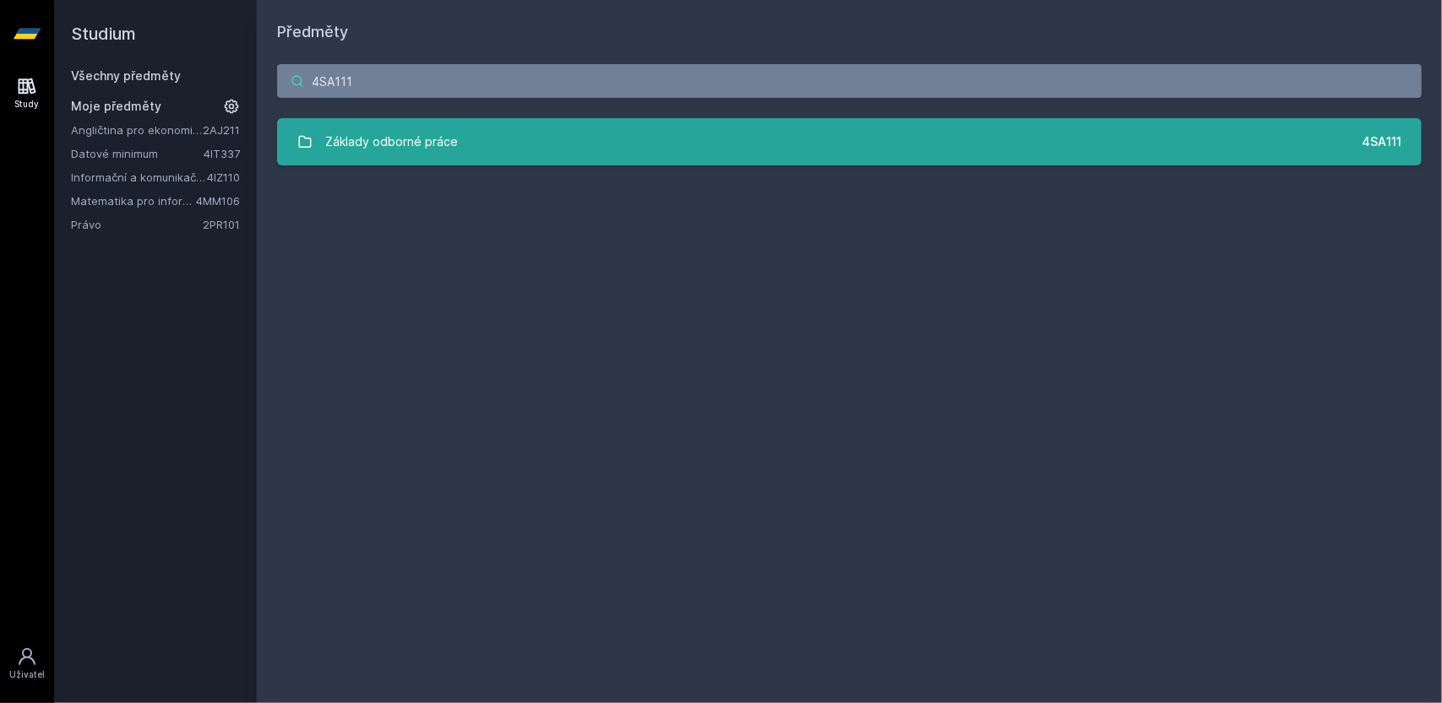
type input "4SA111"
click at [339, 144] on div "Základy odborné práce" at bounding box center [392, 142] width 133 height 34
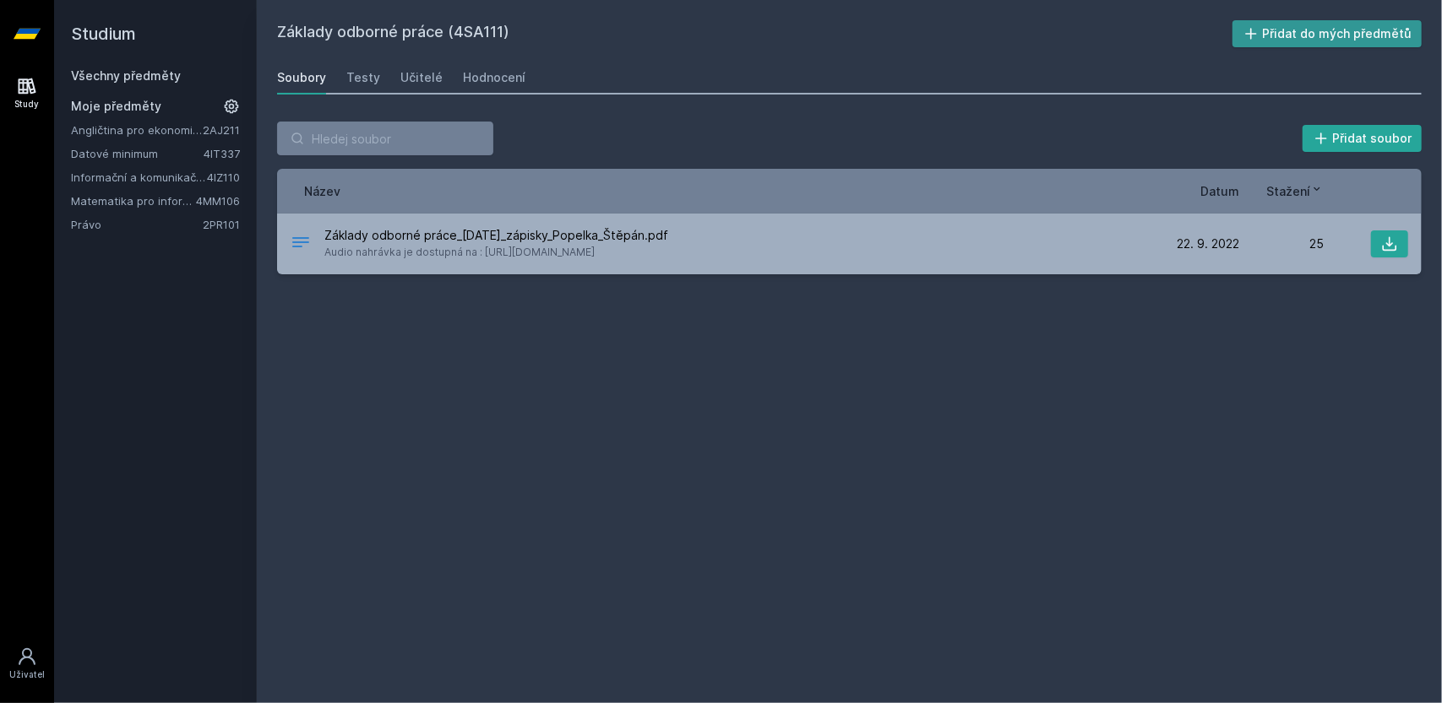
click at [1372, 26] on button "Přidat do mých předmětů" at bounding box center [1327, 33] width 190 height 27
